Goal: Navigation & Orientation: Find specific page/section

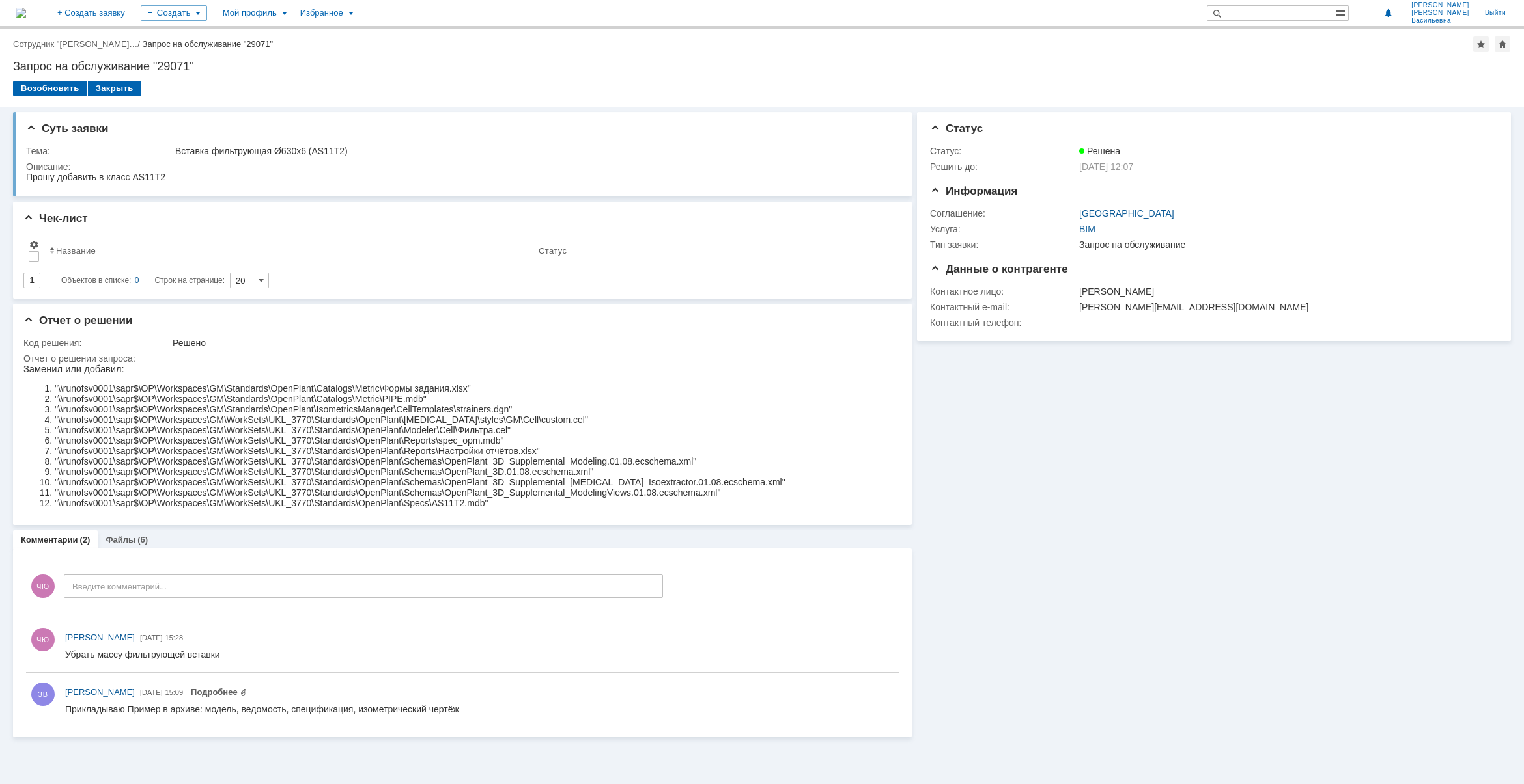
click at [26, 13] on img at bounding box center [21, 13] width 11 height 11
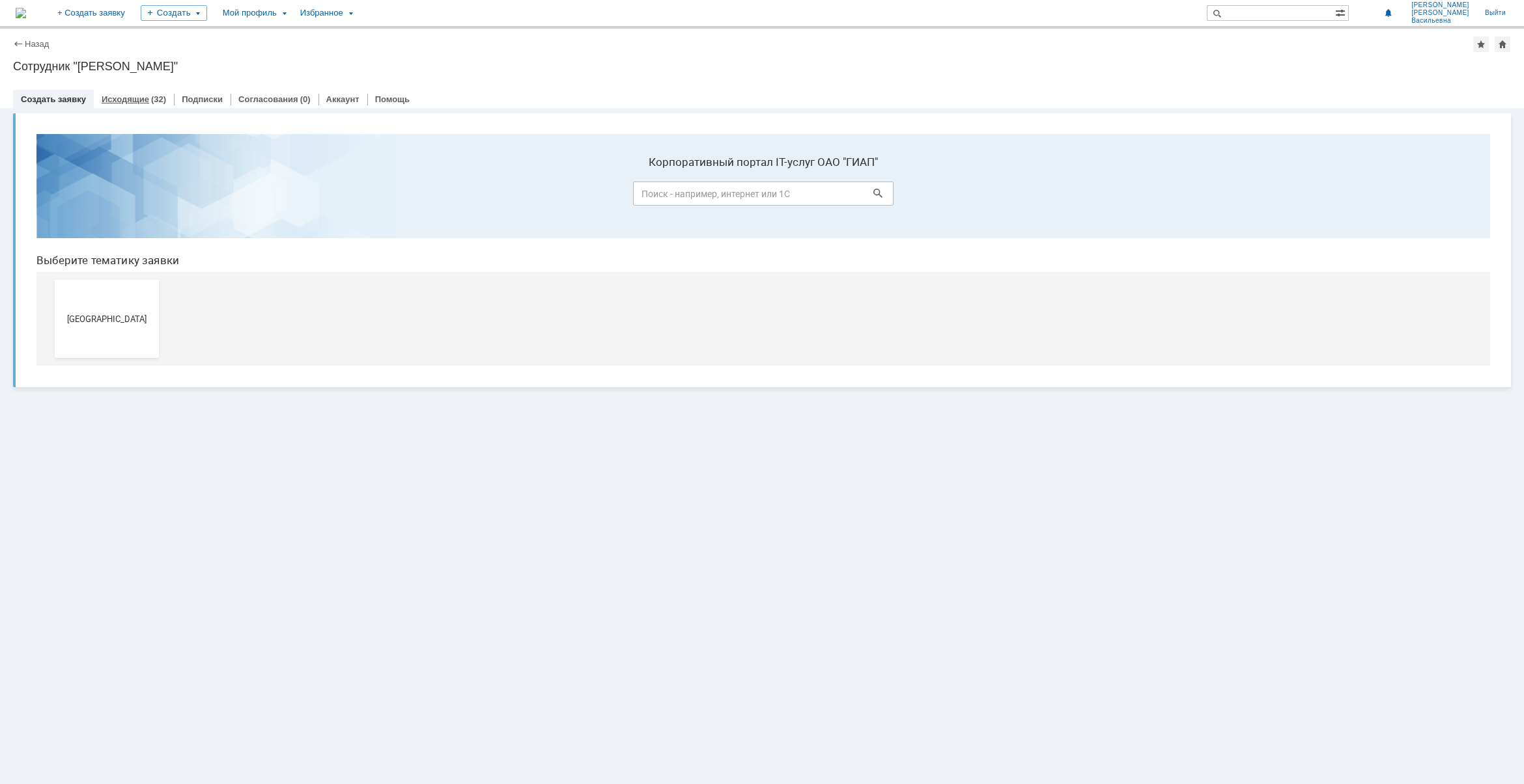
click at [135, 100] on link "Исходящие" at bounding box center [124, 99] width 47 height 10
